Goal: Information Seeking & Learning: Learn about a topic

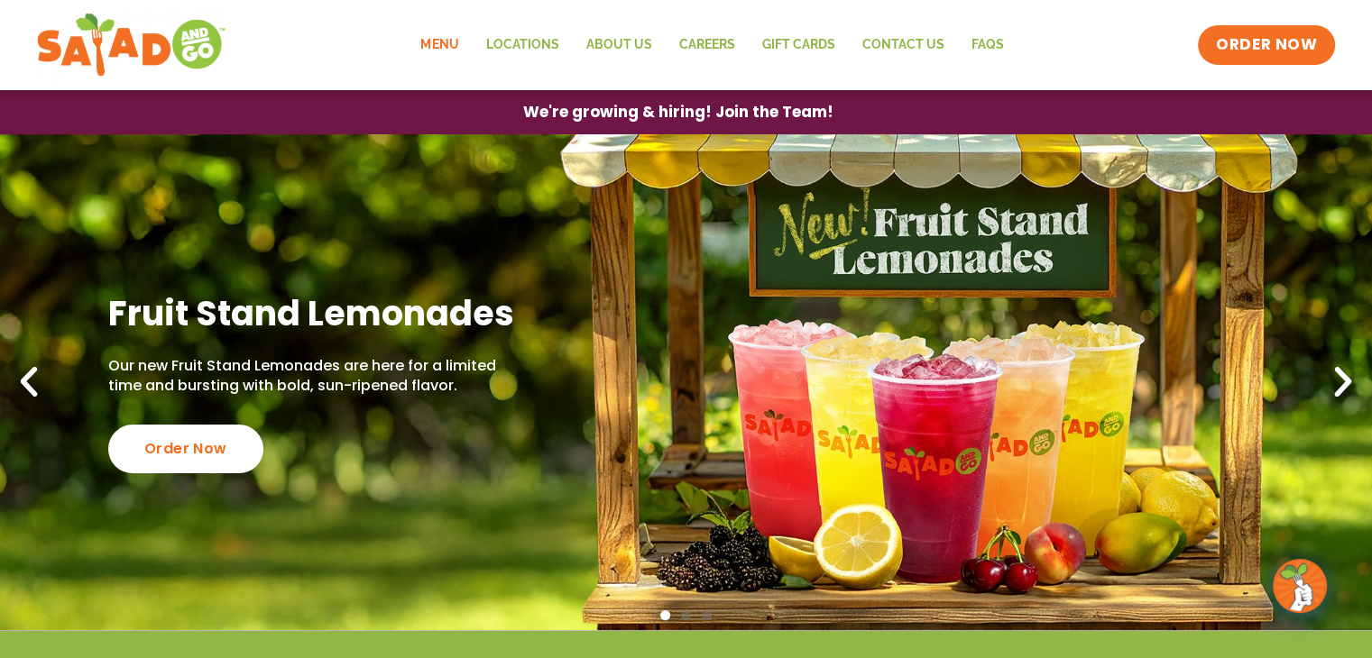
click at [451, 46] on link "Menu" at bounding box center [439, 44] width 65 height 41
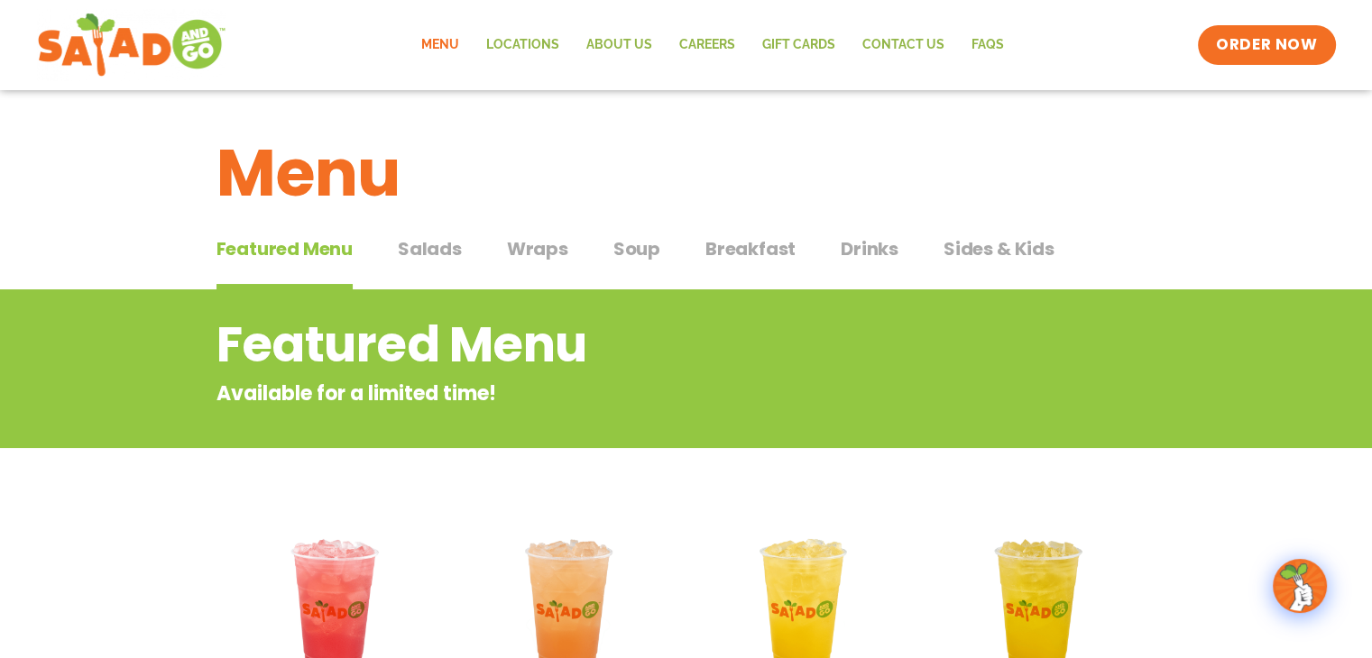
click at [424, 244] on span "Salads" at bounding box center [430, 248] width 64 height 27
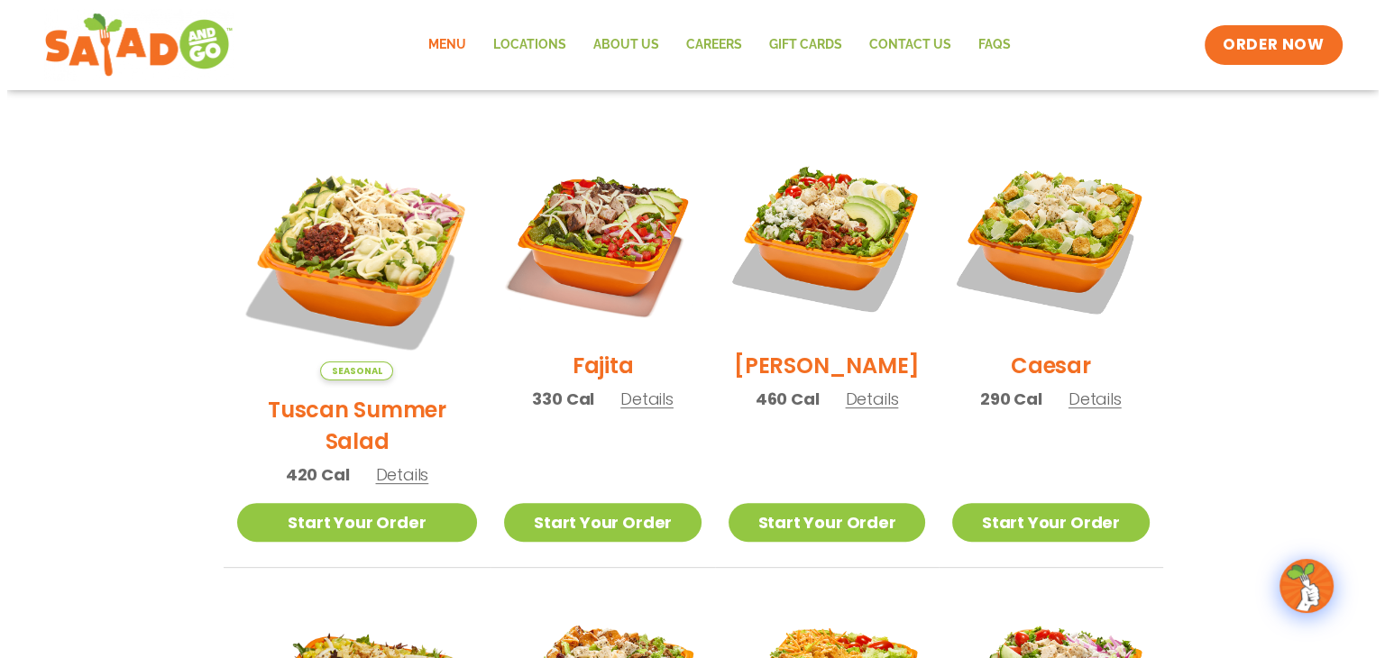
scroll to position [454, 0]
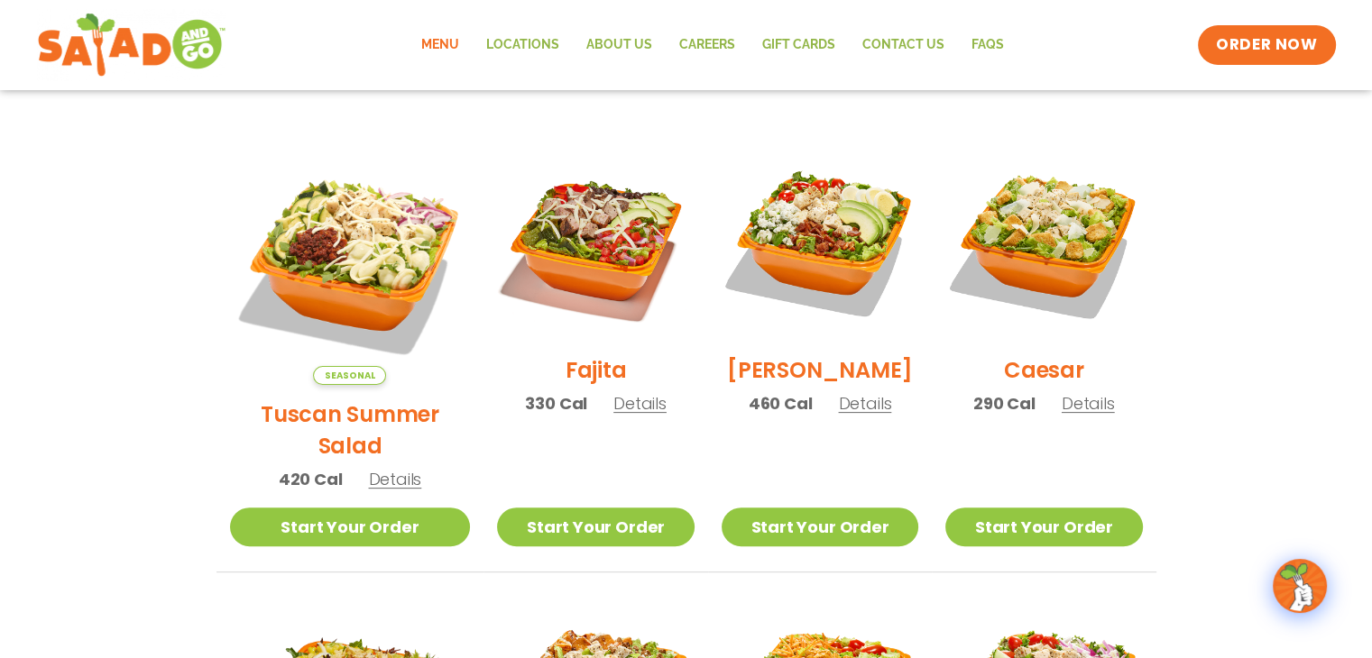
click at [848, 415] on span "Details" at bounding box center [864, 403] width 53 height 23
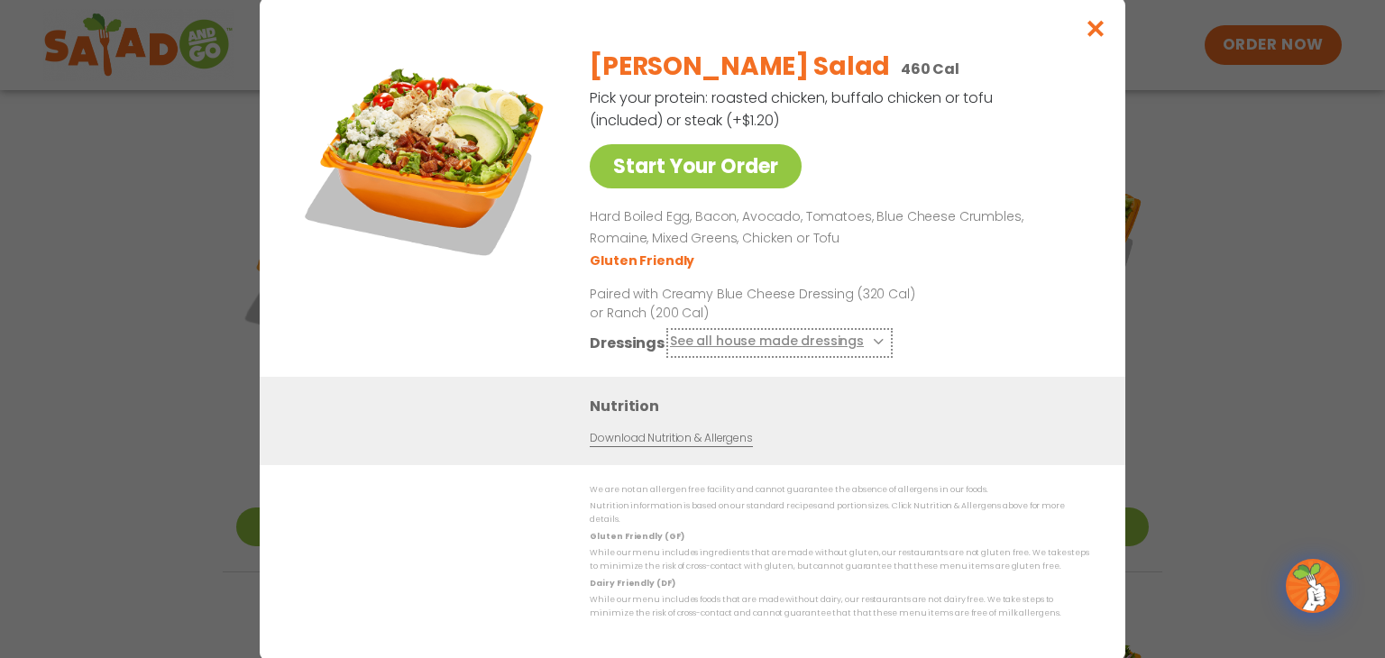
click at [873, 345] on icon at bounding box center [876, 341] width 7 height 7
